Goal: Obtain resource: Download file/media

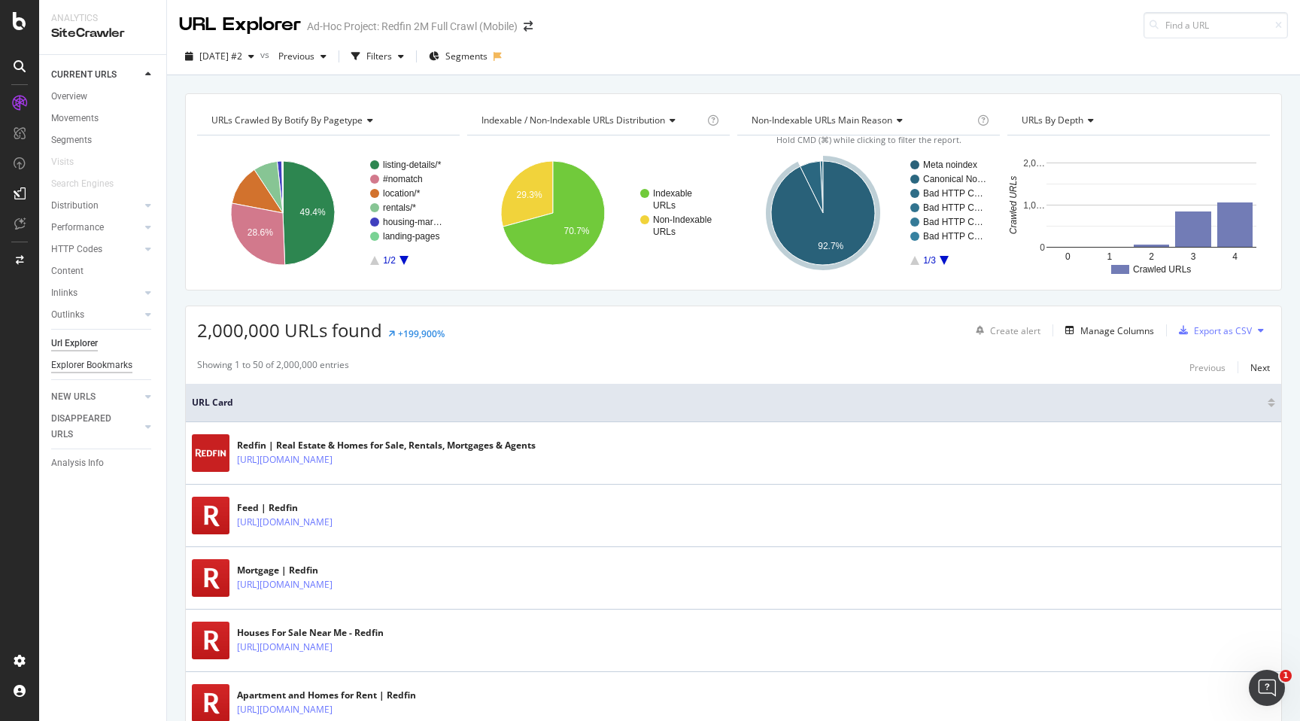
click at [114, 358] on div "Explorer Bookmarks" at bounding box center [91, 365] width 81 height 16
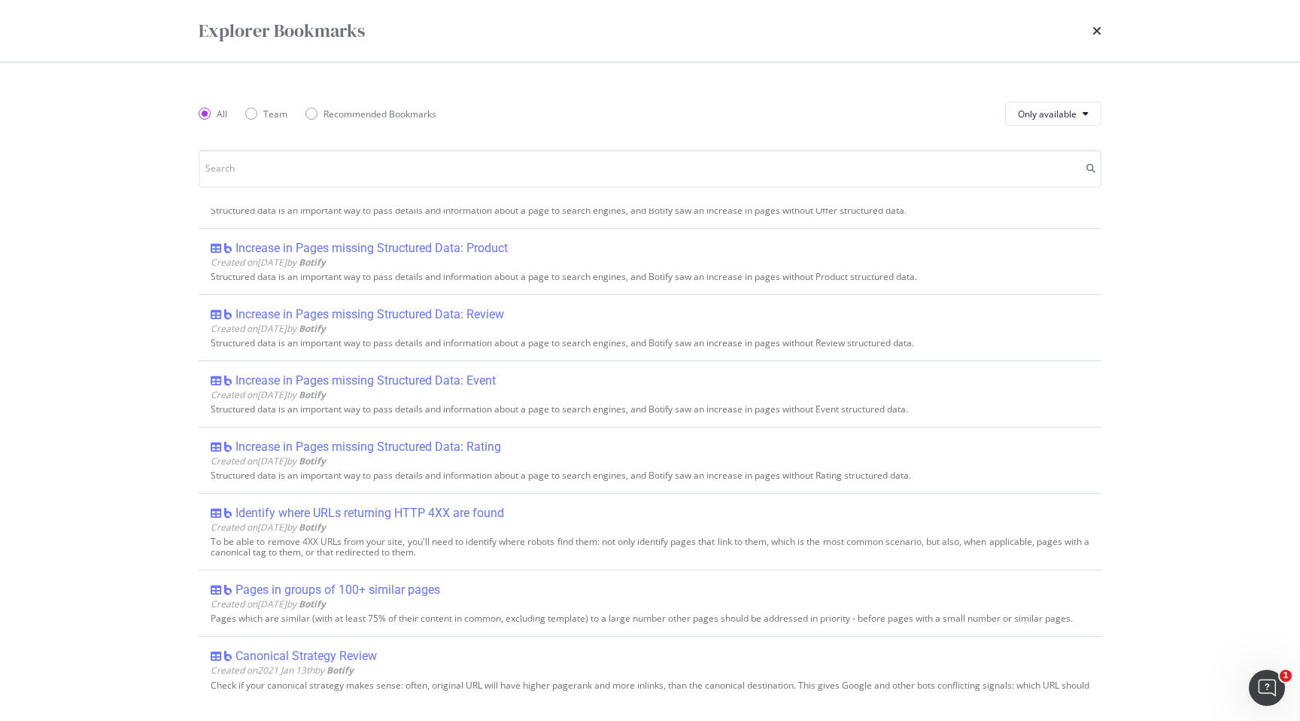
scroll to position [1715, 0]
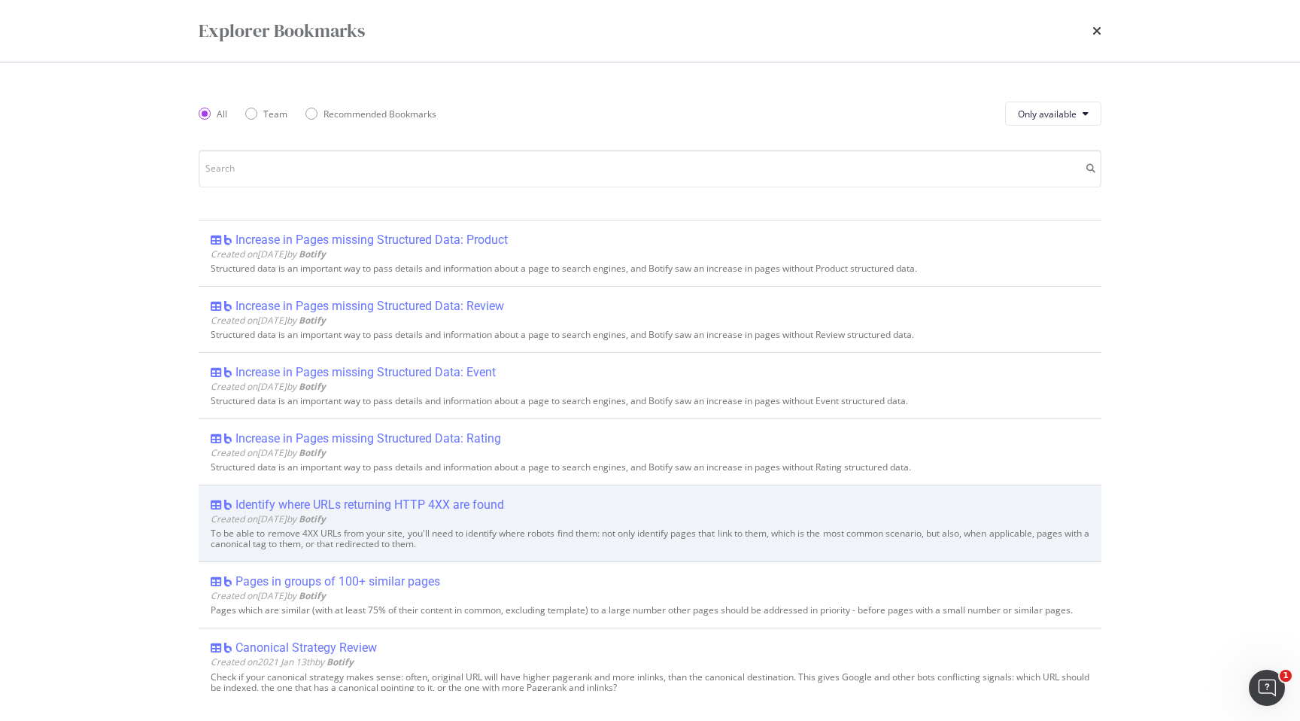
click at [494, 507] on div "Identify where URLs returning HTTP 4XX are found" at bounding box center [370, 504] width 269 height 15
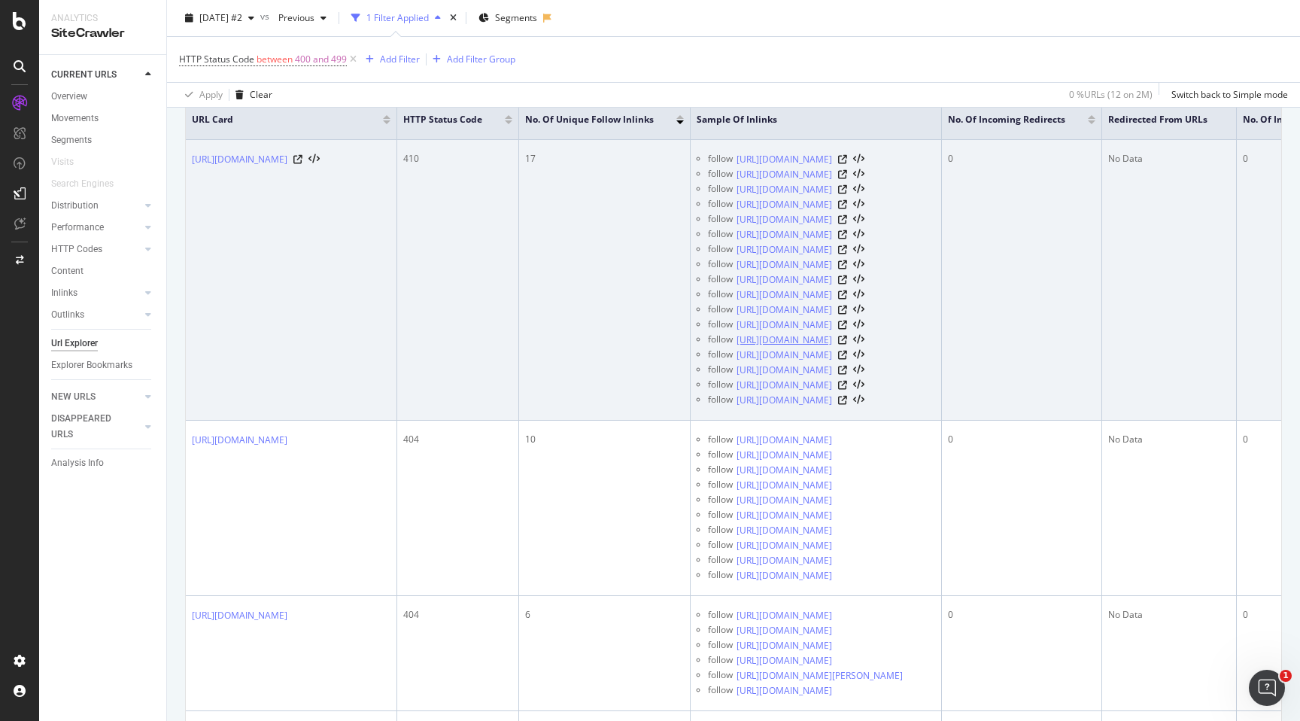
scroll to position [437, 0]
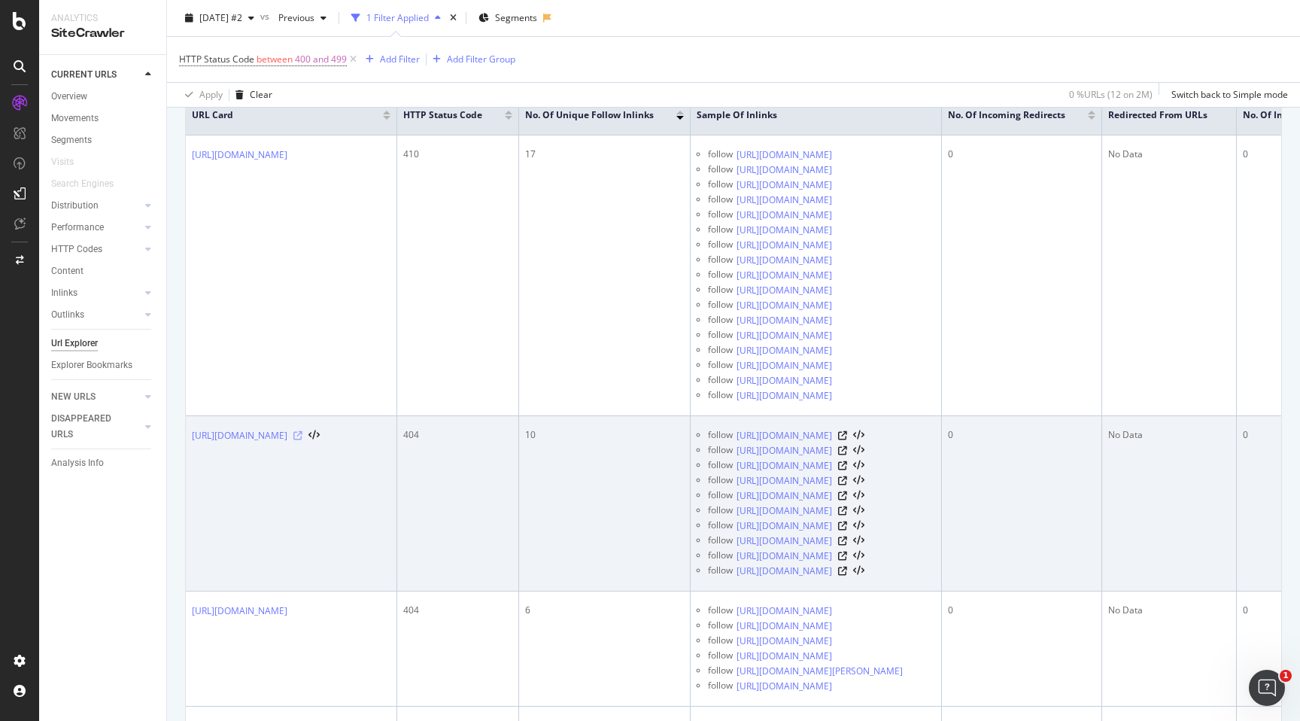
click at [303, 440] on icon at bounding box center [297, 435] width 9 height 9
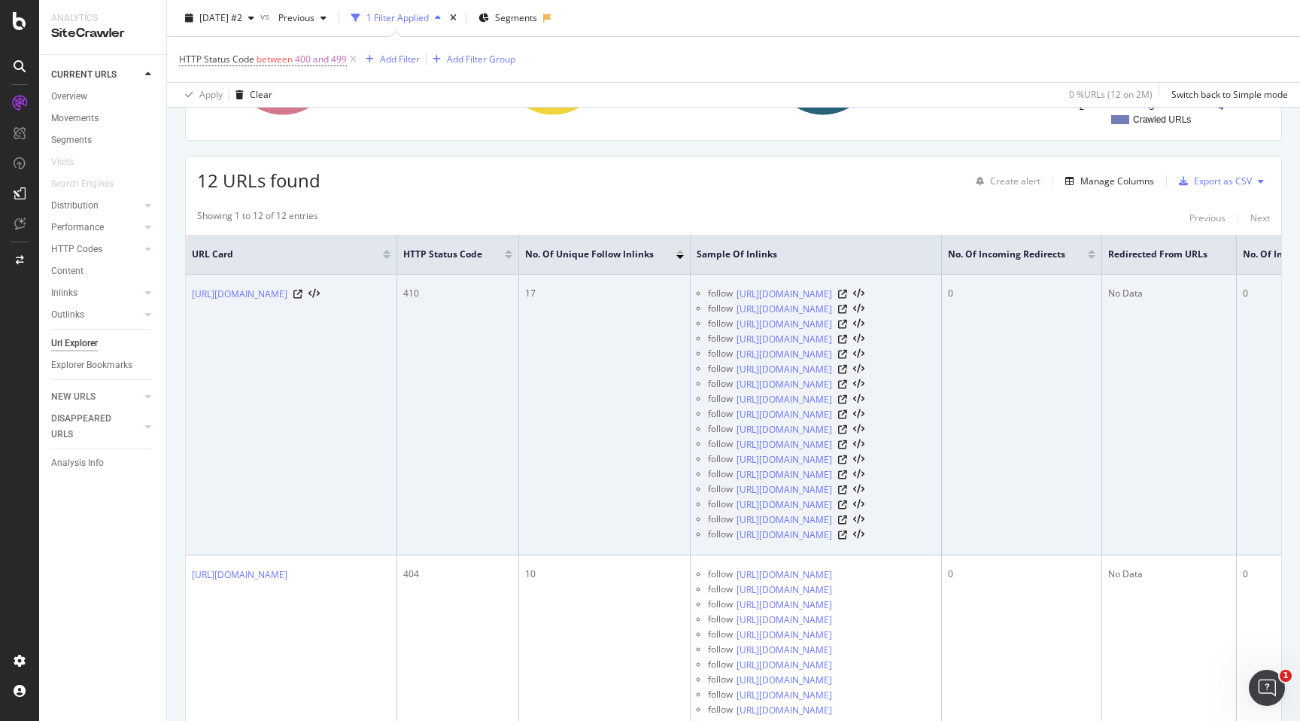
scroll to position [266, 0]
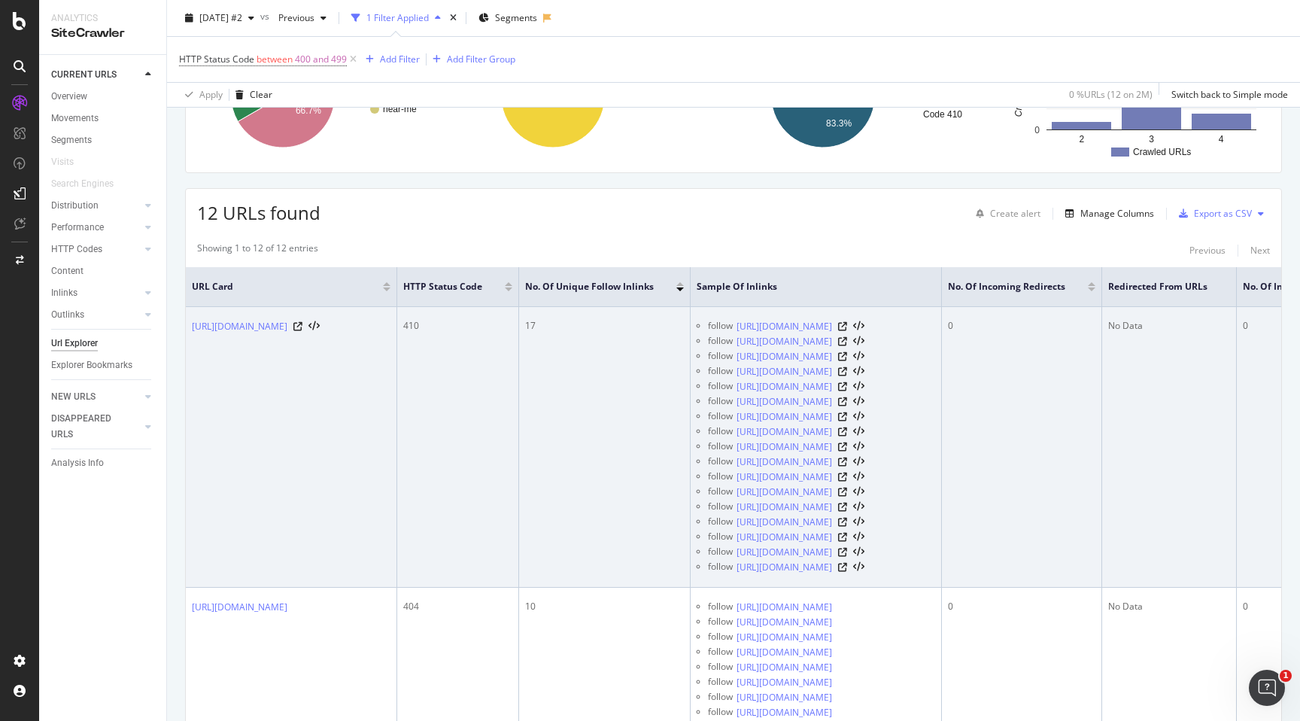
click at [512, 324] on div "410" at bounding box center [457, 326] width 109 height 14
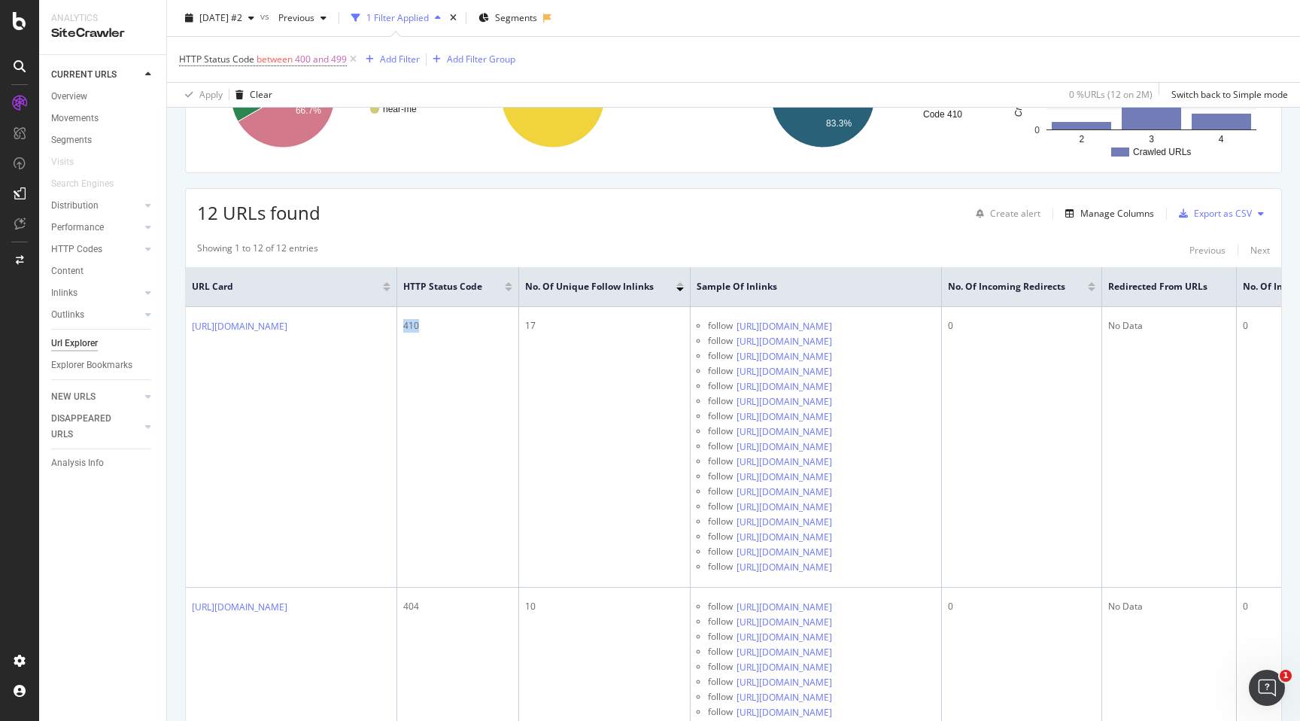
copy div "410"
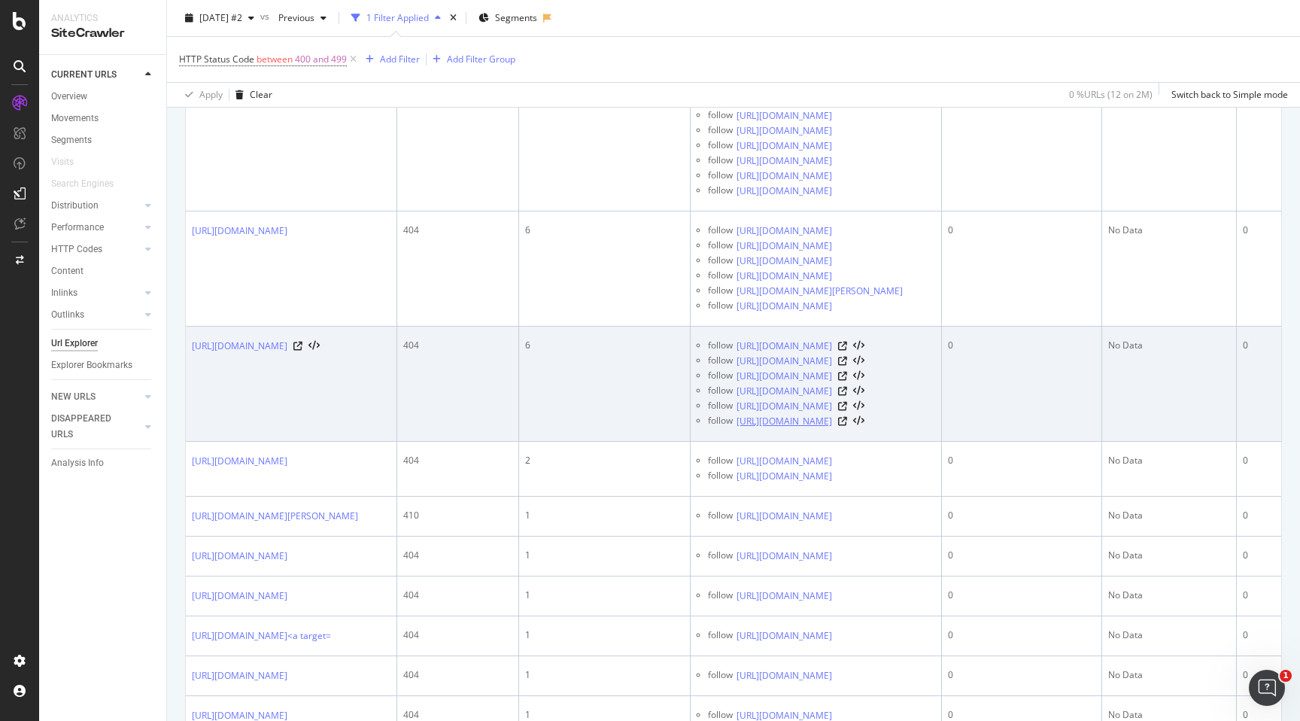
scroll to position [816, 0]
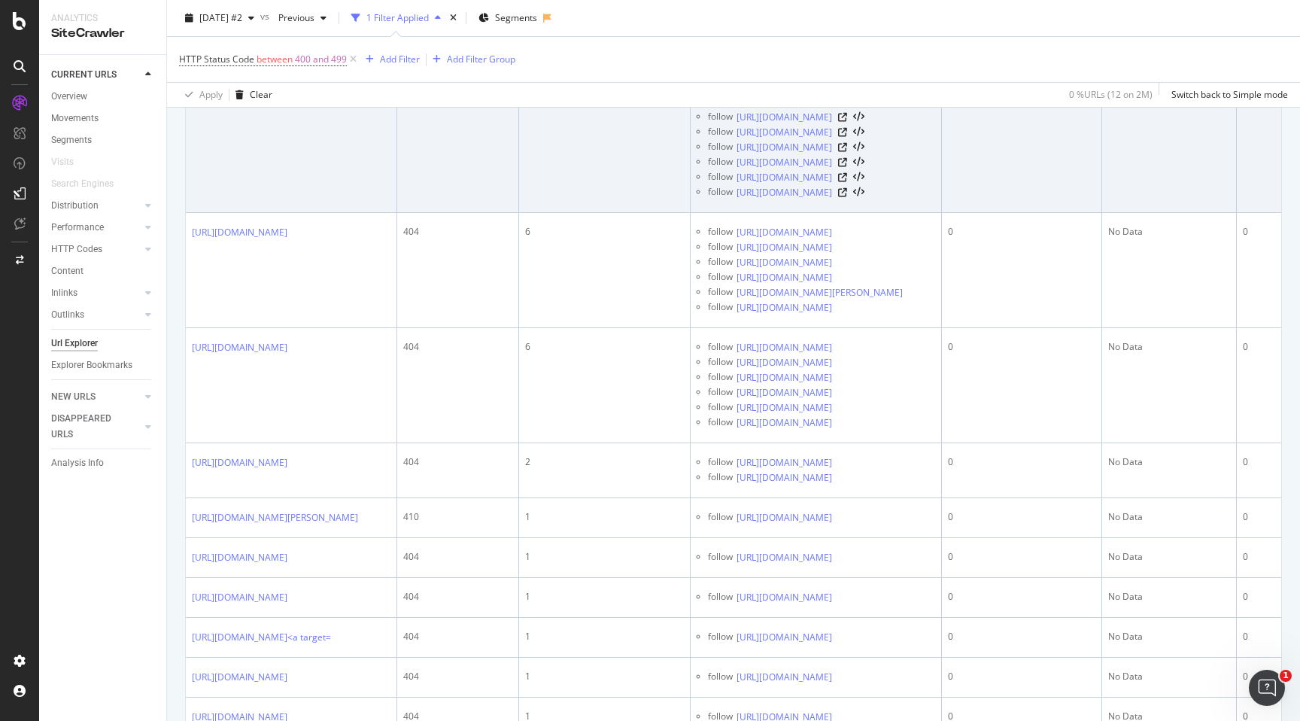
click at [847, 107] on icon at bounding box center [842, 102] width 9 height 9
copy link "new-rentals-near-me"
drag, startPoint x: 385, startPoint y: 178, endPoint x: 296, endPoint y: 178, distance: 89.6
click at [296, 65] on div "[URL][DOMAIN_NAME]" at bounding box center [256, 57] width 128 height 15
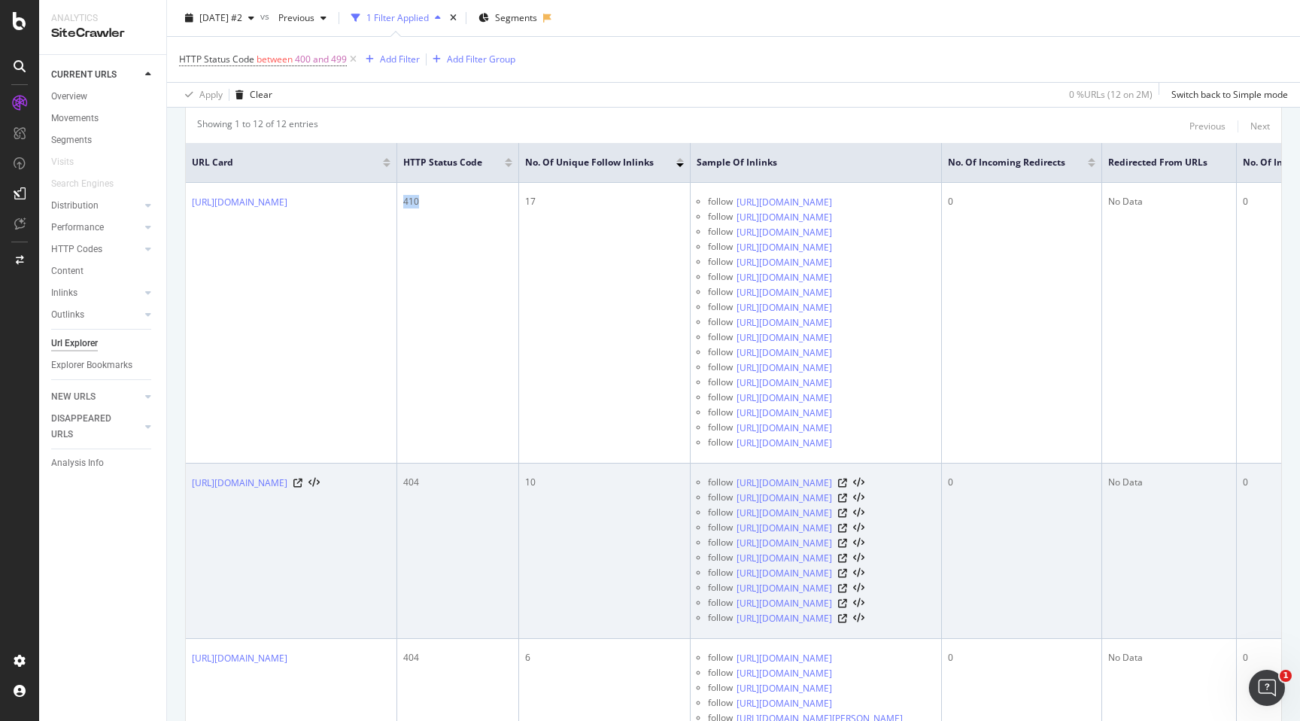
scroll to position [157, 0]
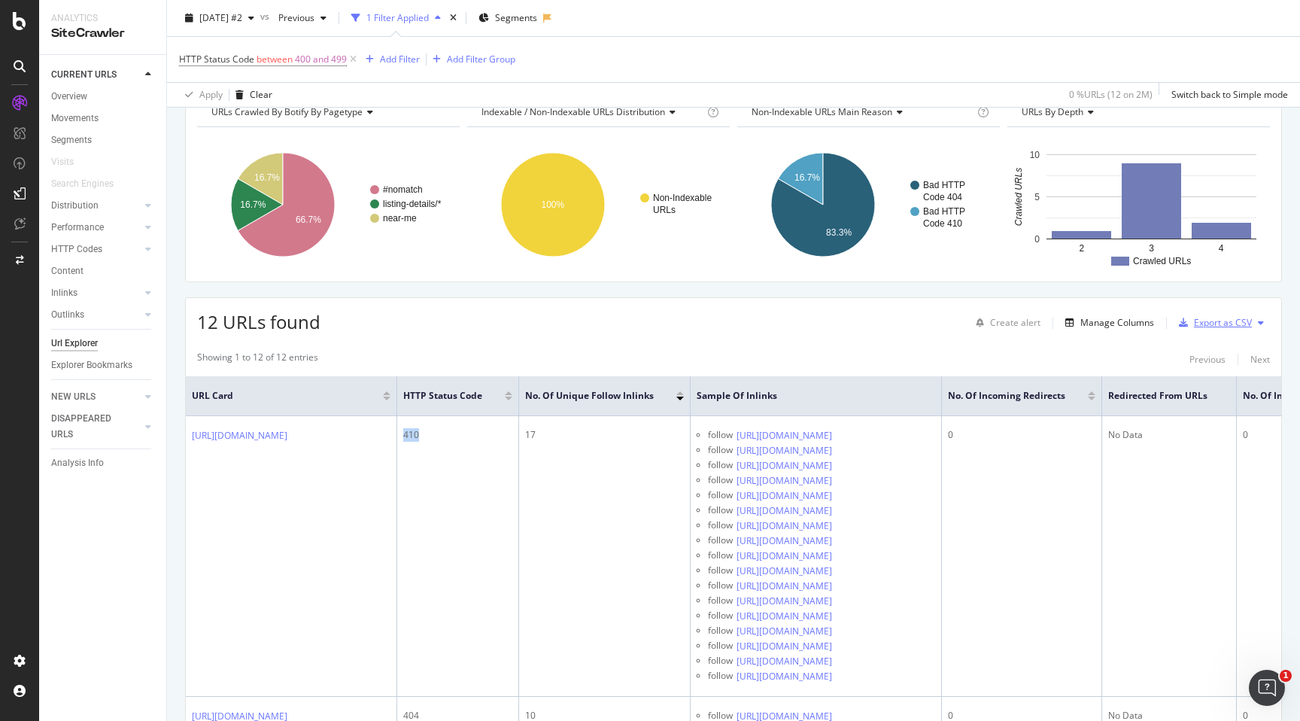
click at [1243, 321] on div "Export as CSV" at bounding box center [1223, 322] width 58 height 13
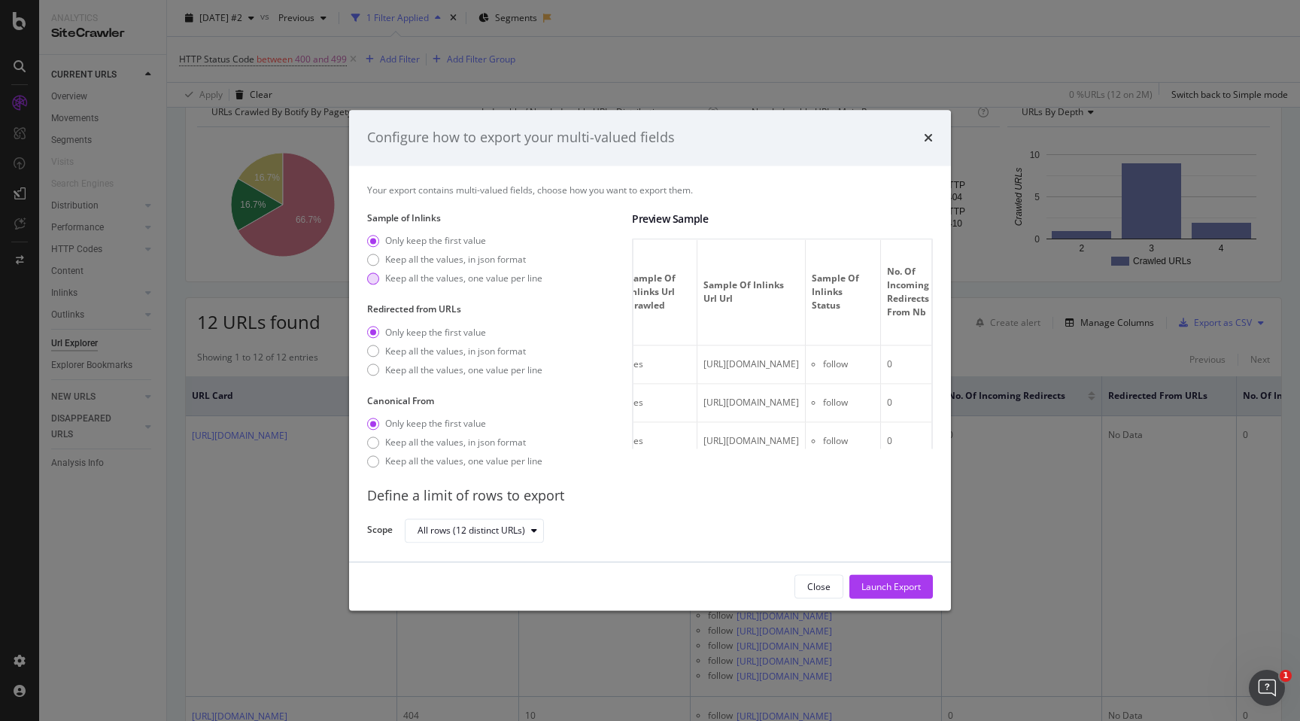
scroll to position [0, 265]
click at [503, 282] on div "Keep all the values, one value per line" at bounding box center [463, 278] width 157 height 13
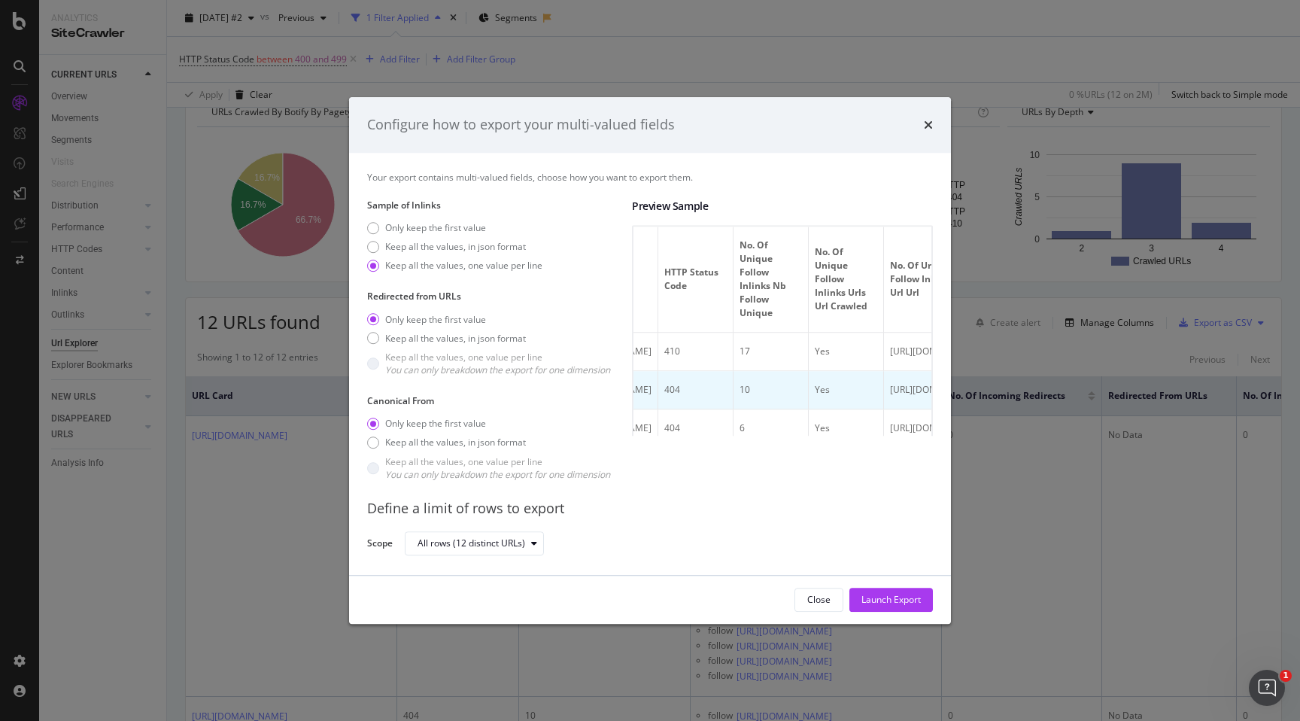
scroll to position [0, 0]
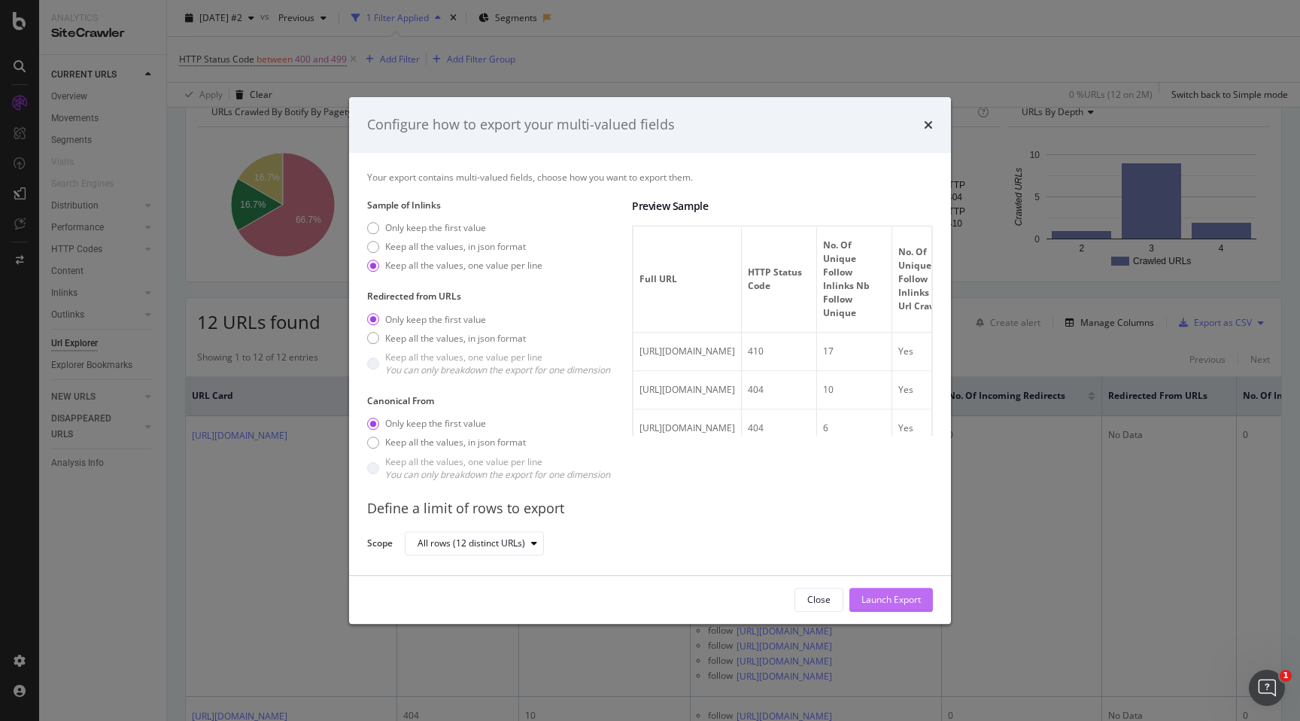
click at [900, 600] on div "Launch Export" at bounding box center [891, 599] width 59 height 13
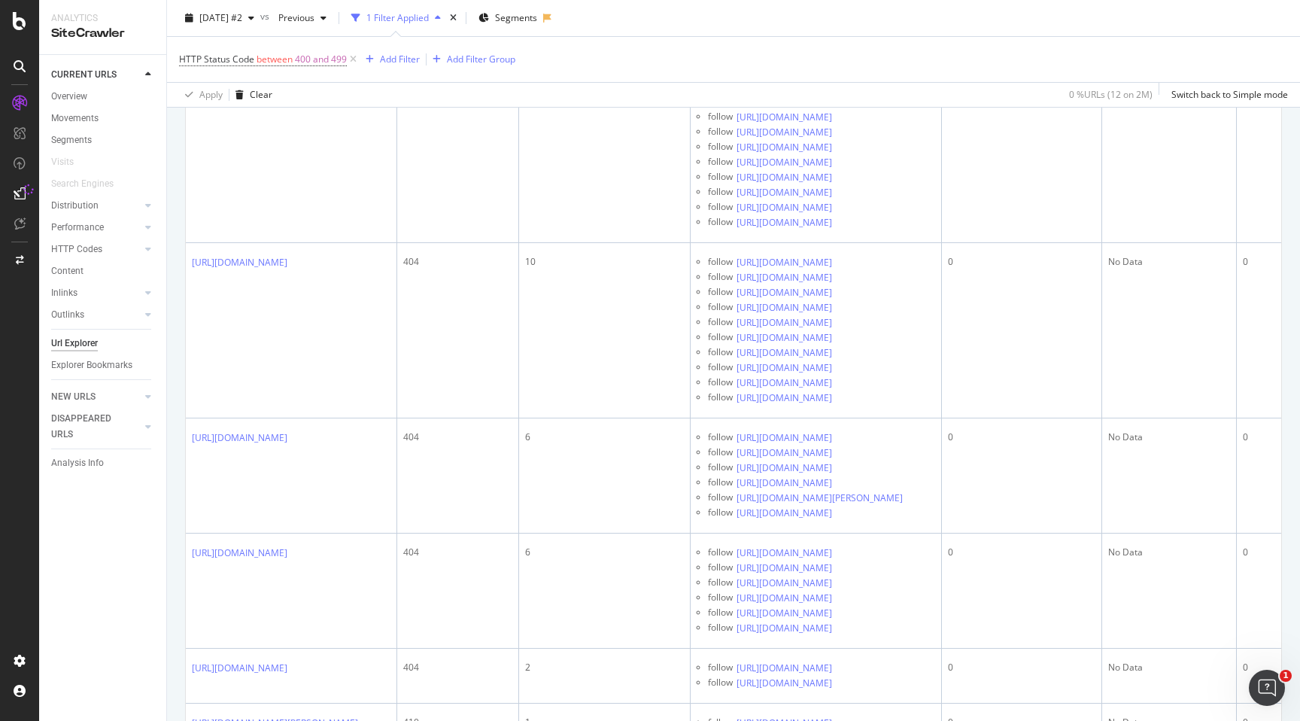
scroll to position [38, 0]
